Goal: Task Accomplishment & Management: Complete application form

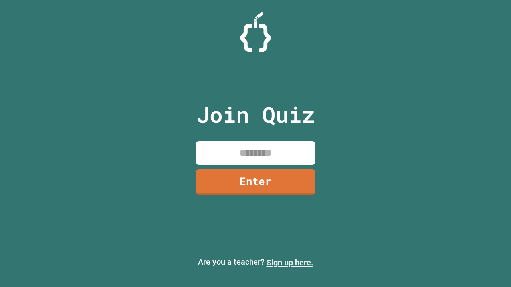
click at [290, 263] on link "Sign up here." at bounding box center [290, 263] width 47 height 10
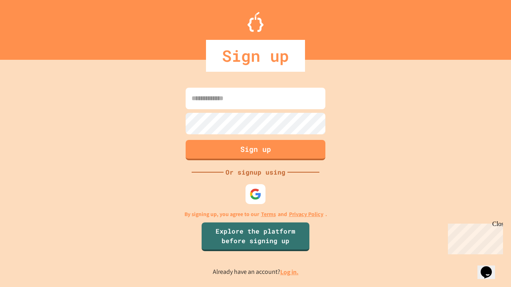
click at [290, 272] on link "Log in." at bounding box center [289, 272] width 18 height 8
